Goal: Complete application form

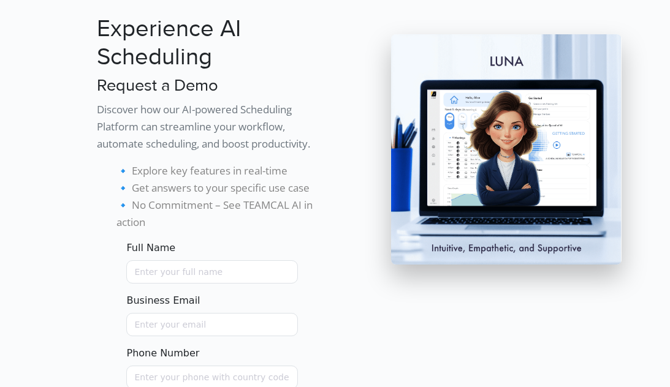
scroll to position [245, 0]
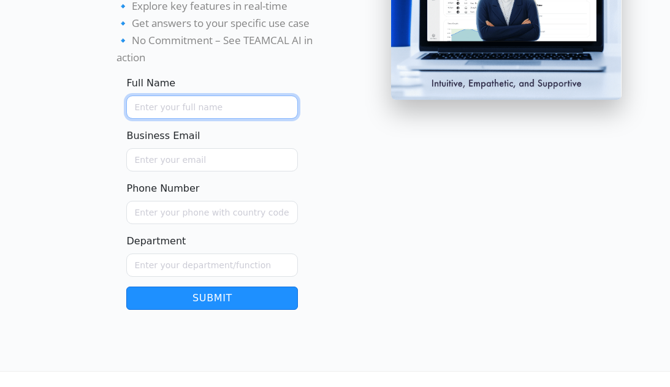
click at [178, 96] on input "Full Name" at bounding box center [212, 107] width 172 height 23
type input "[PERSON_NAME]"
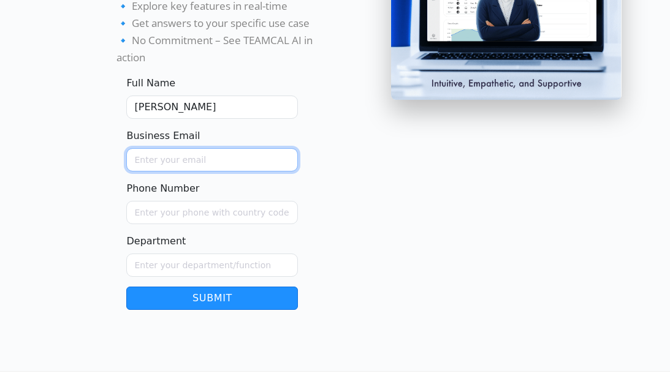
type input "[PERSON_NAME][EMAIL_ADDRESS][DOMAIN_NAME]"
type input "6505815950"
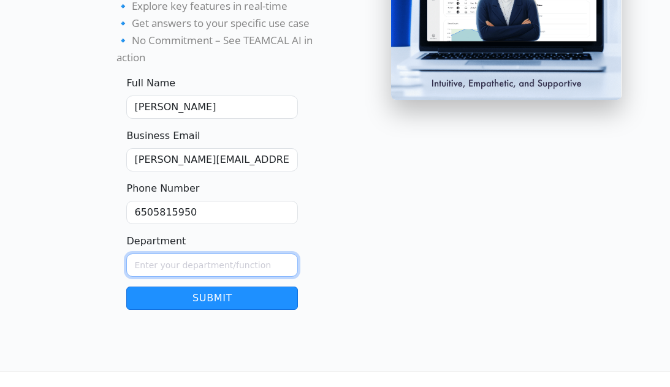
click at [192, 256] on input "Department" at bounding box center [212, 265] width 172 height 23
paste input "Hi there, we’d like to discuss a project one of our clients is working on. Coul…"
type input "Hi there, we’d like to discuss a project one of our clients is working on. Coul…"
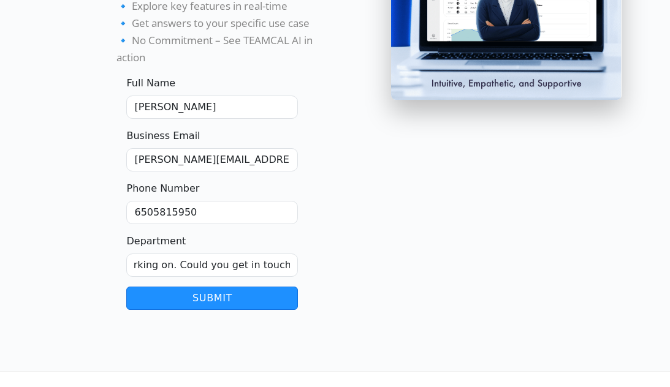
scroll to position [0, 0]
click at [231, 308] on button "Submit" at bounding box center [212, 298] width 172 height 23
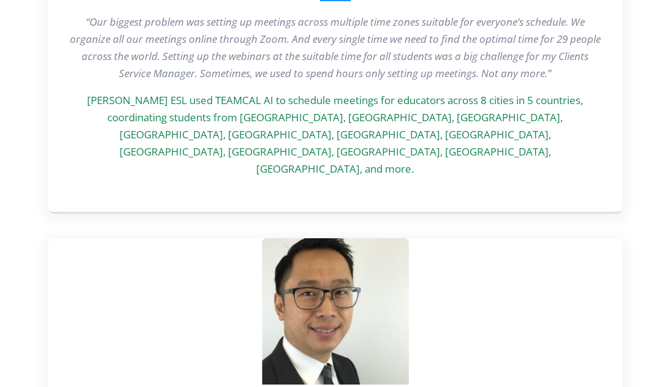
scroll to position [2791, 0]
